Goal: Information Seeking & Learning: Learn about a topic

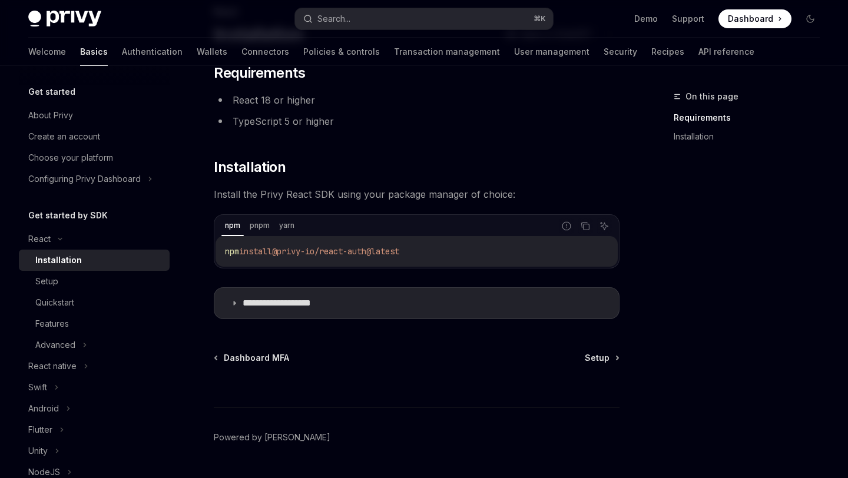
scroll to position [73, 0]
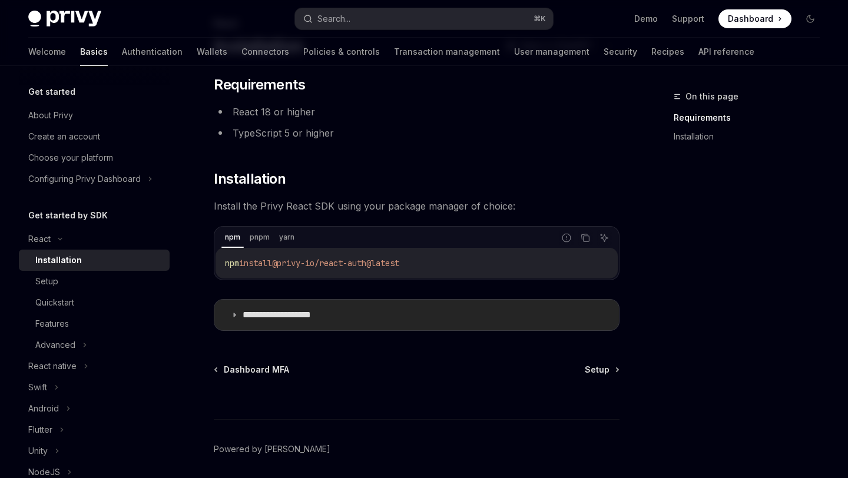
click at [242, 315] on summary "**********" at bounding box center [416, 315] width 405 height 31
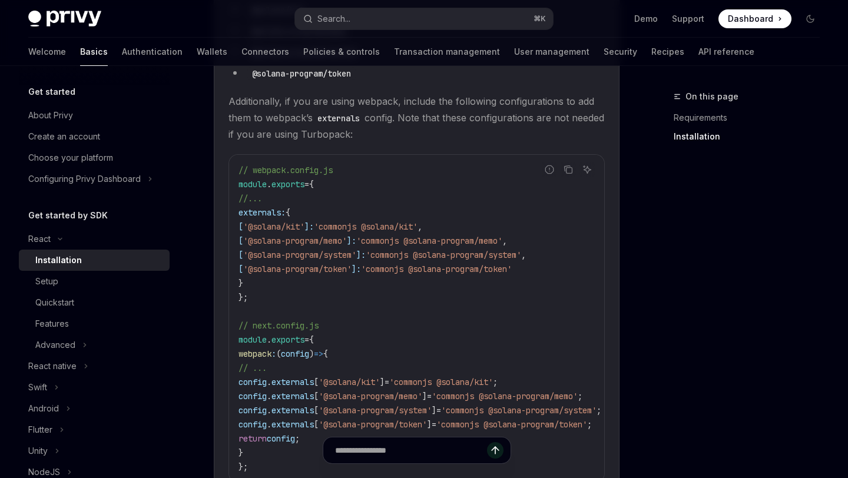
scroll to position [350, 0]
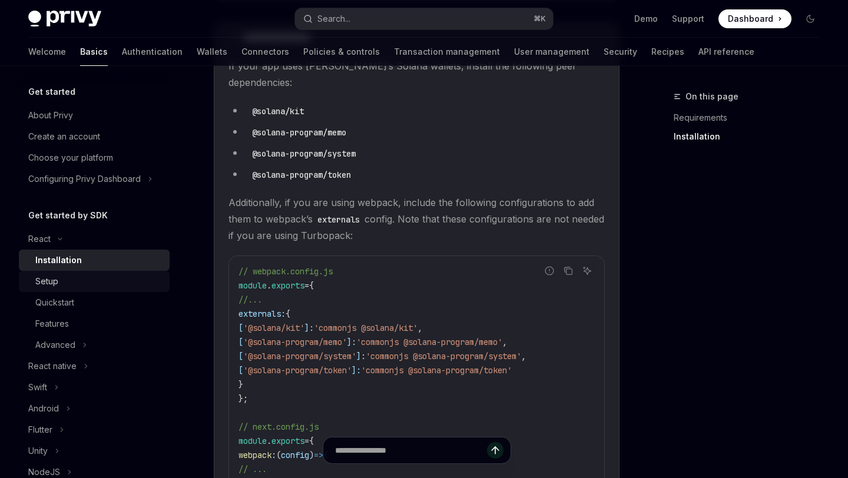
click at [65, 276] on div "Setup" at bounding box center [98, 281] width 127 height 14
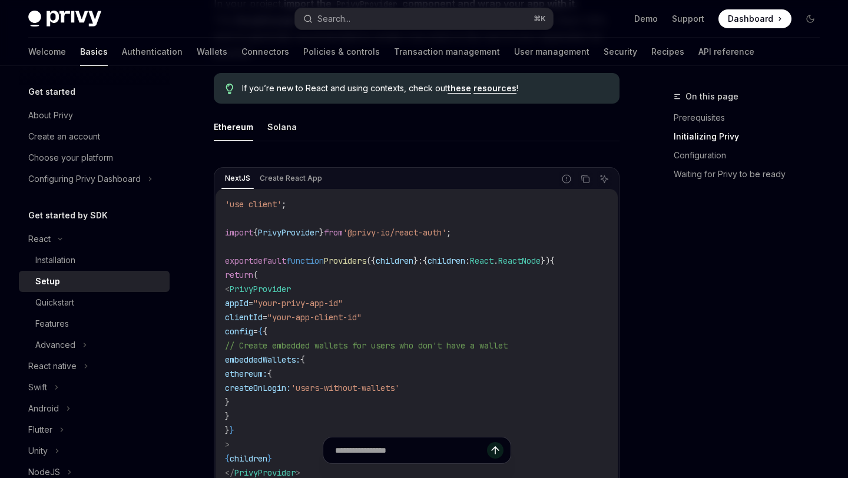
scroll to position [390, 0]
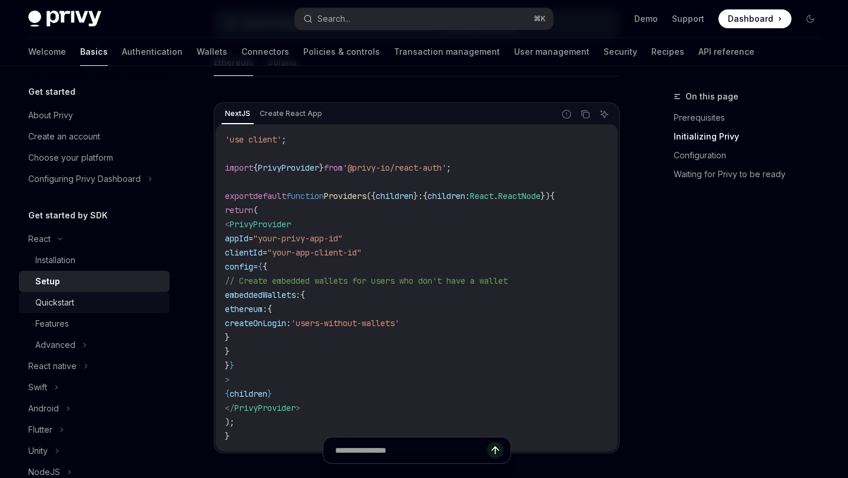
click at [128, 299] on div "Quickstart" at bounding box center [98, 303] width 127 height 14
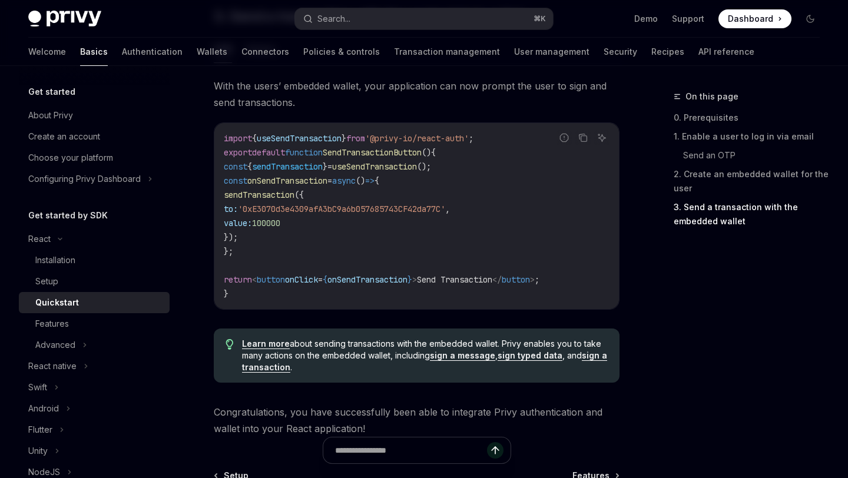
scroll to position [1096, 0]
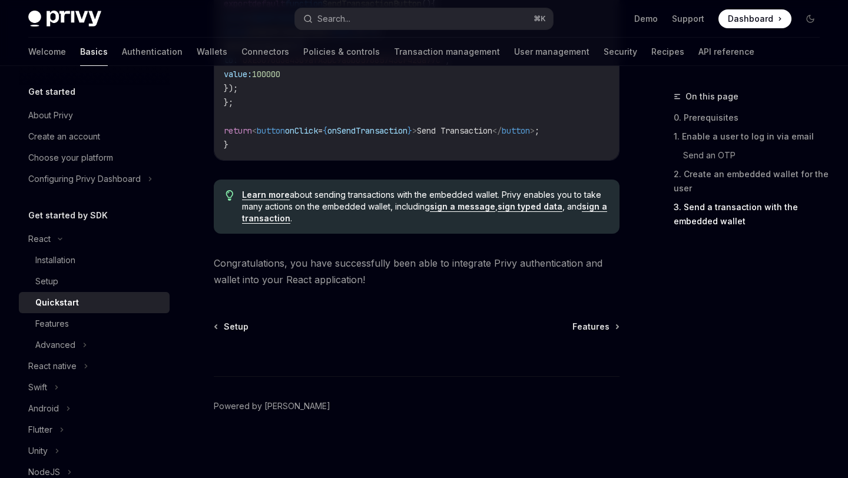
type textarea "*"
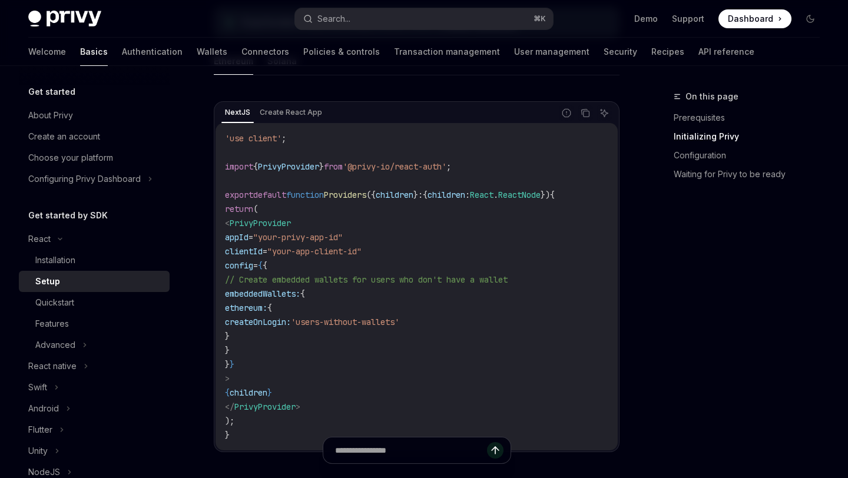
scroll to position [390, 0]
